Goal: Task Accomplishment & Management: Use online tool/utility

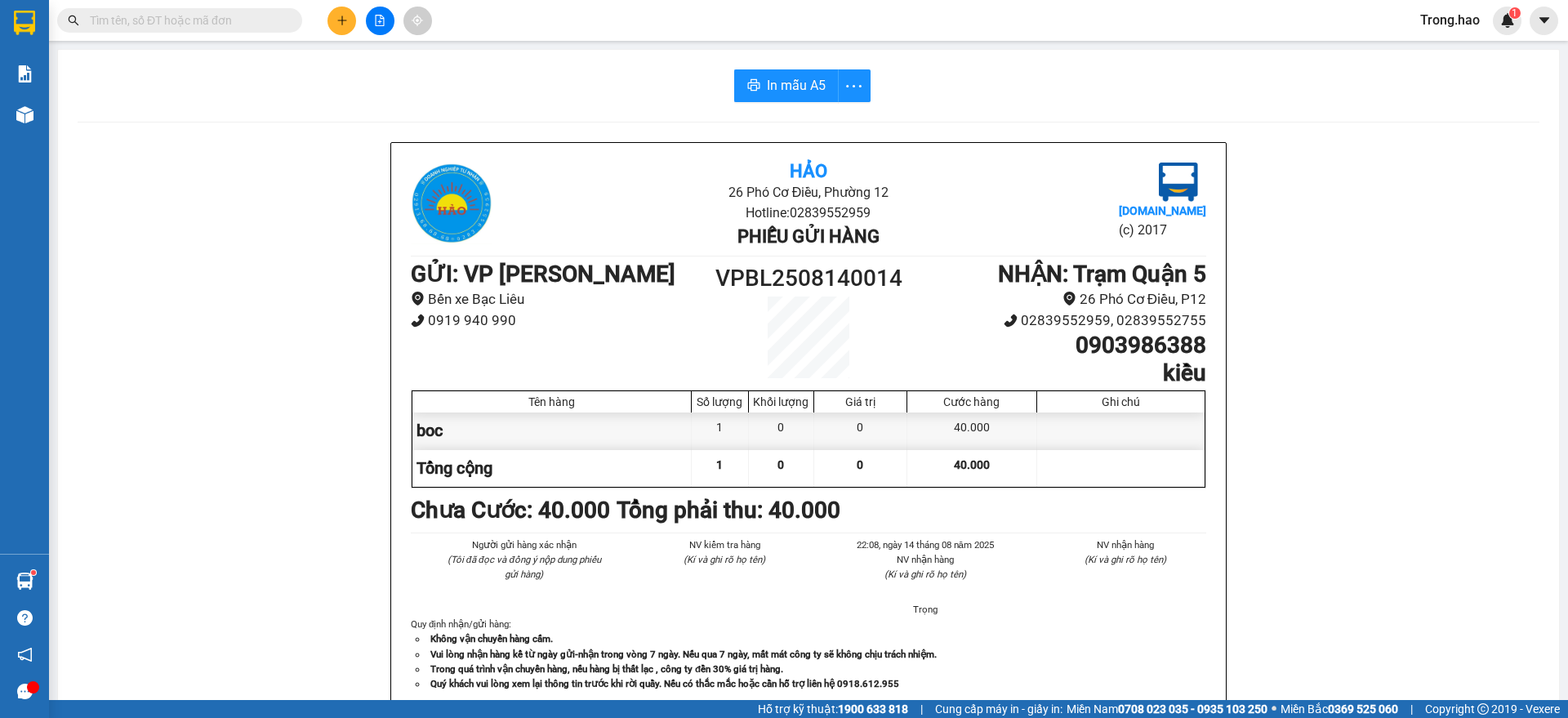
click at [270, 11] on input "text" at bounding box center [187, 20] width 193 height 18
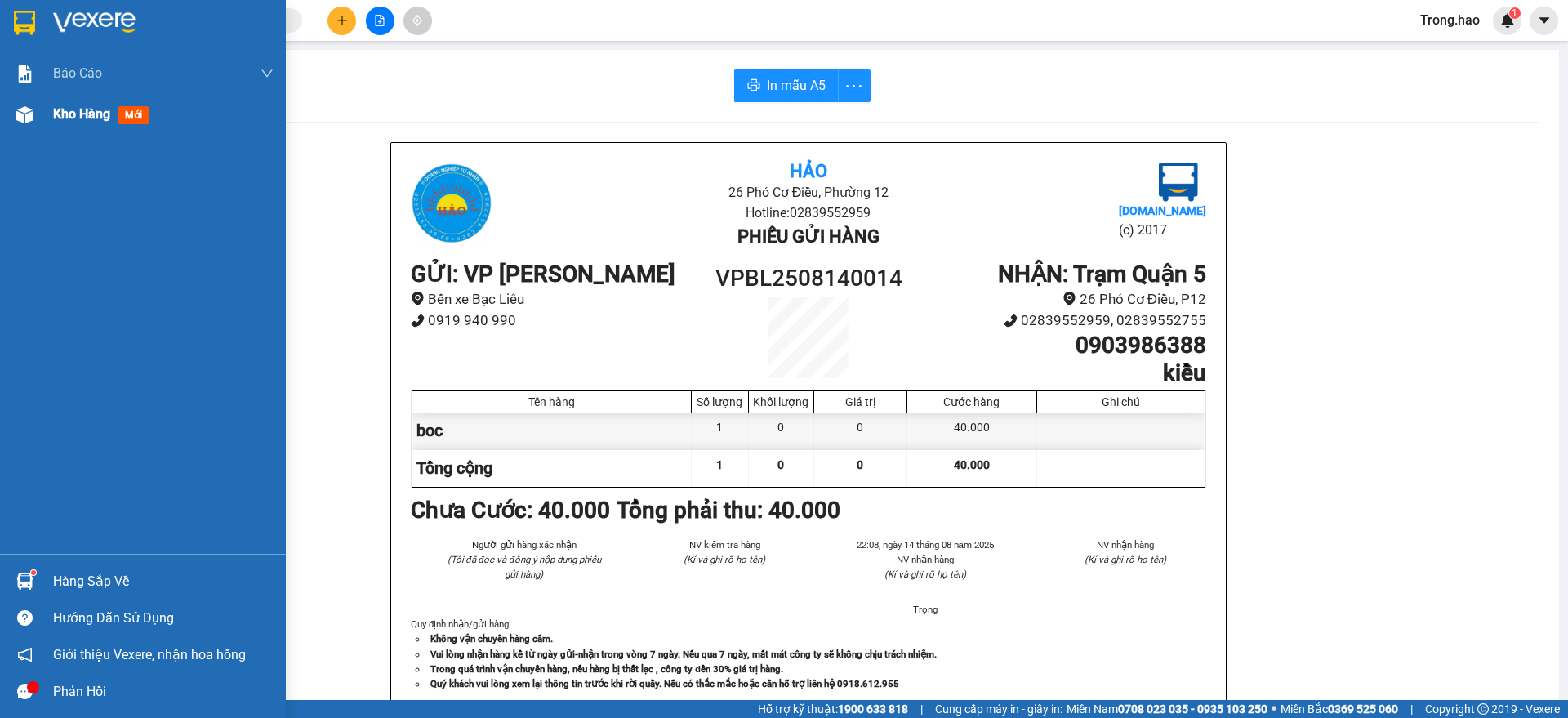
click at [78, 113] on span "Kho hàng" at bounding box center [82, 114] width 57 height 16
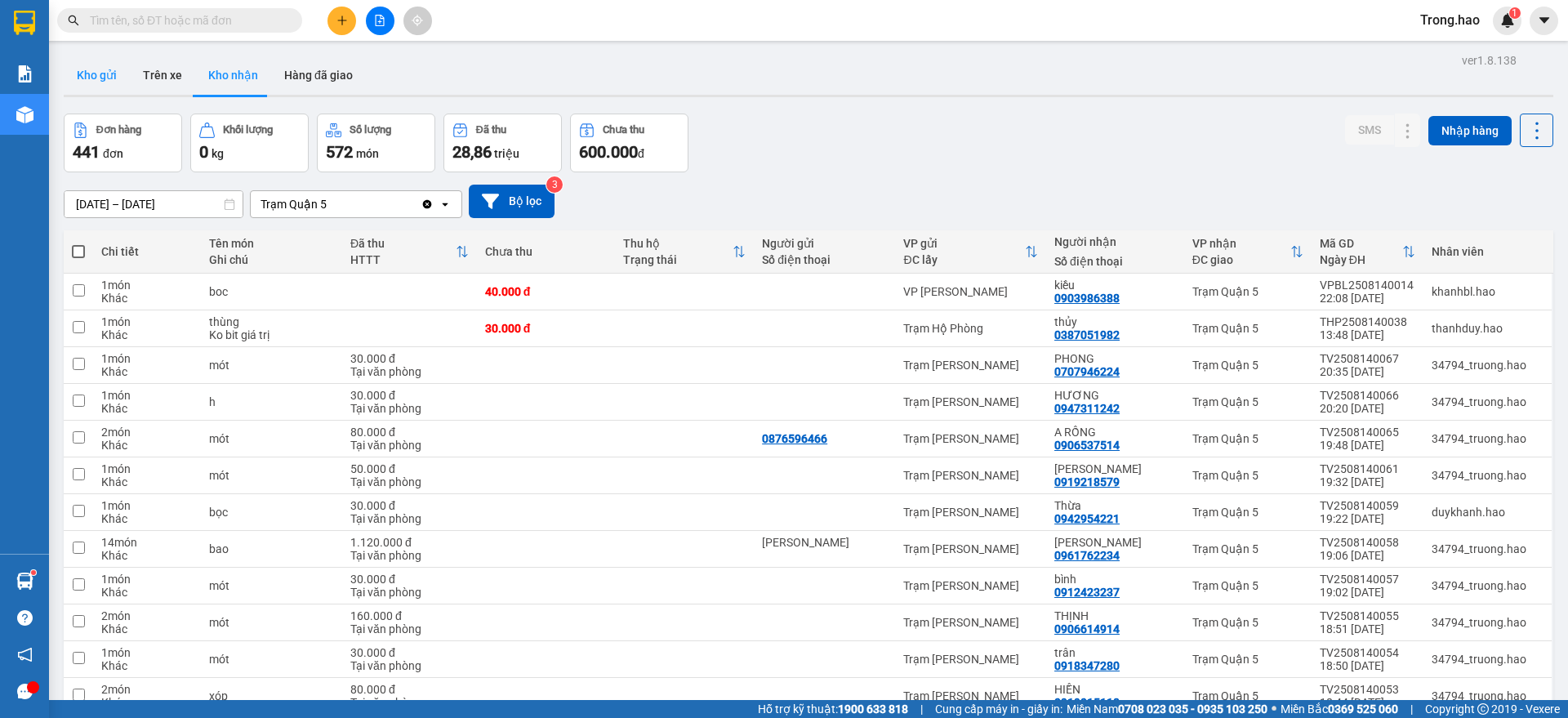
click at [106, 69] on button "Kho gửi" at bounding box center [96, 75] width 66 height 39
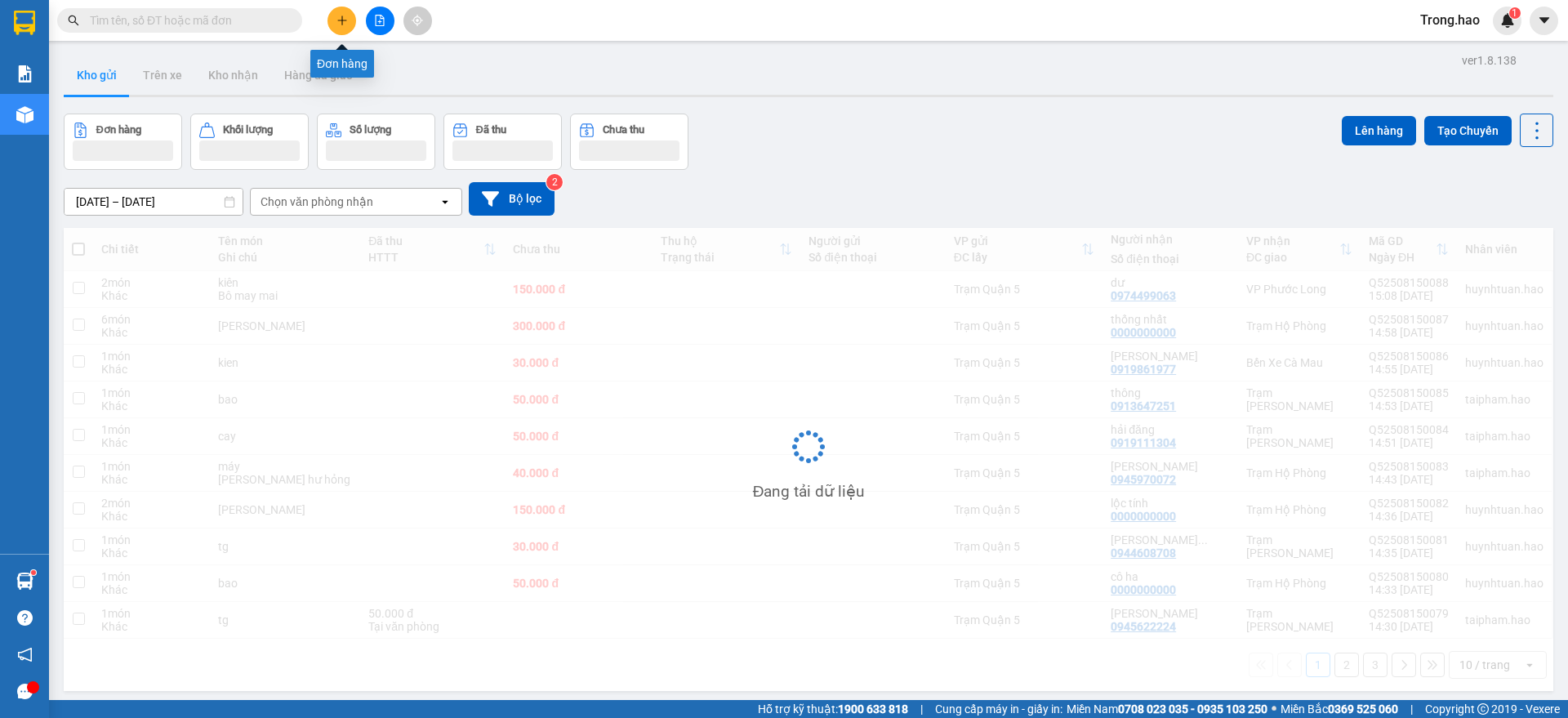
click at [345, 31] on button at bounding box center [341, 21] width 29 height 29
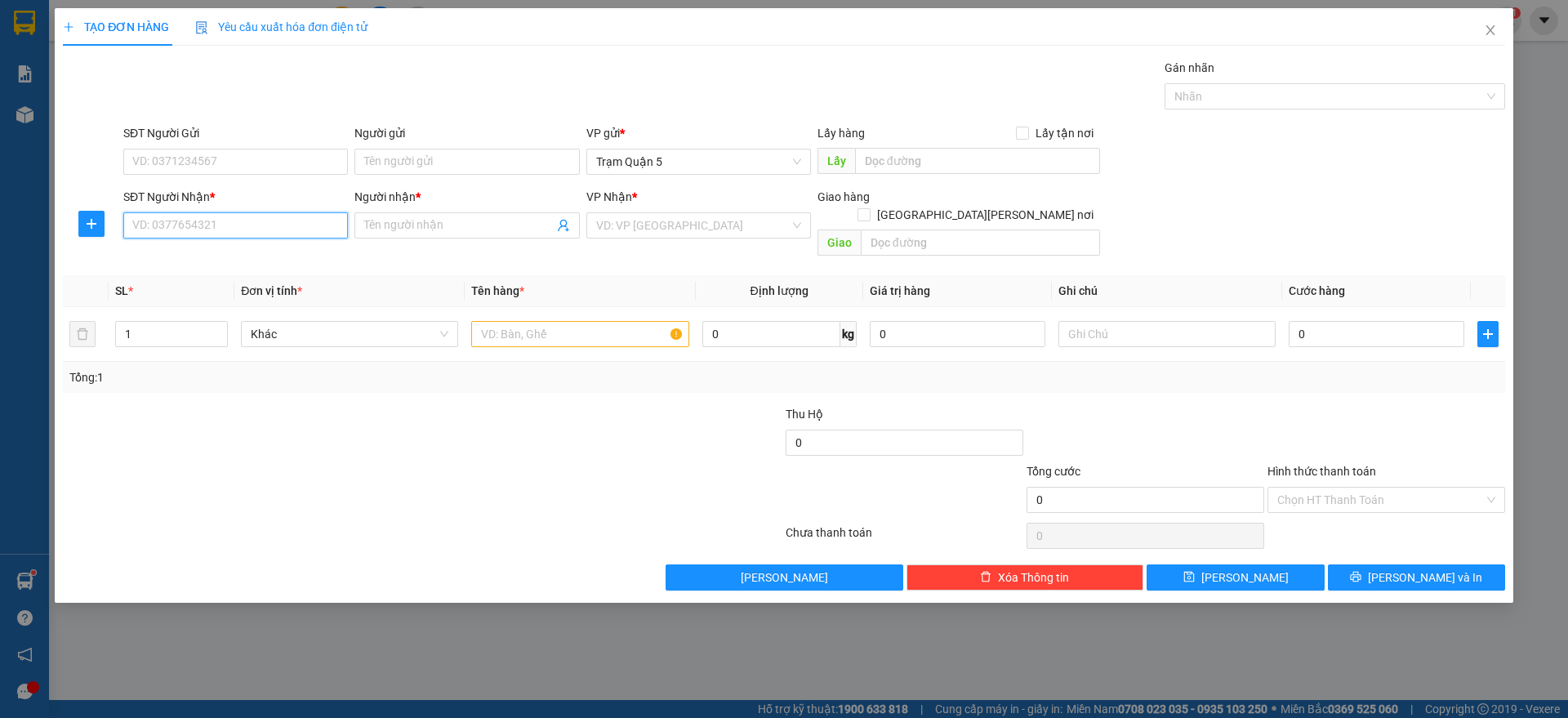
click at [221, 221] on input "SĐT Người Nhận *" at bounding box center [235, 226] width 225 height 26
click at [1494, 56] on div "TẠO ĐƠN HÀNG Yêu cầu xuất [PERSON_NAME] điện tử Transit Pickup Surcharge Ids Tr…" at bounding box center [784, 299] width 1442 height 583
click at [1492, 33] on icon "close" at bounding box center [1490, 30] width 9 height 10
